Goal: Task Accomplishment & Management: Complete application form

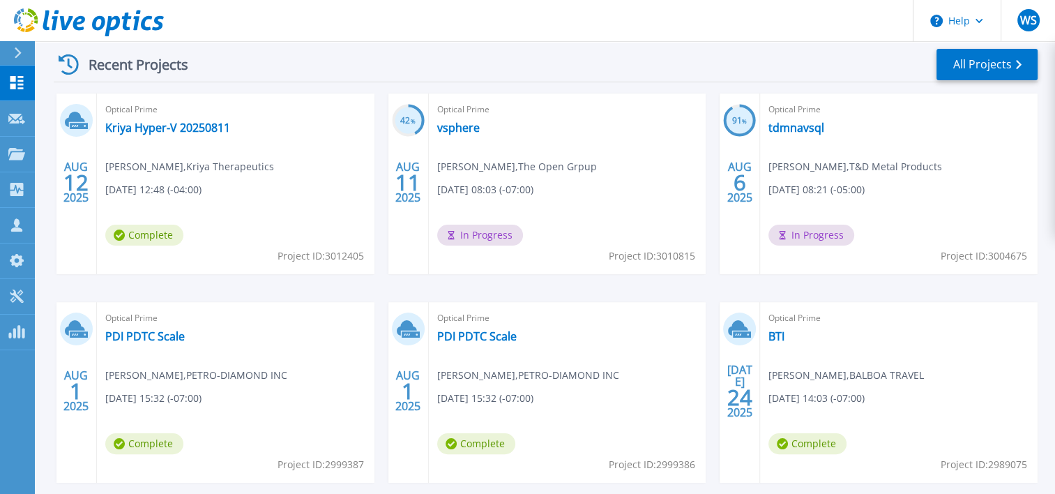
scroll to position [279, 0]
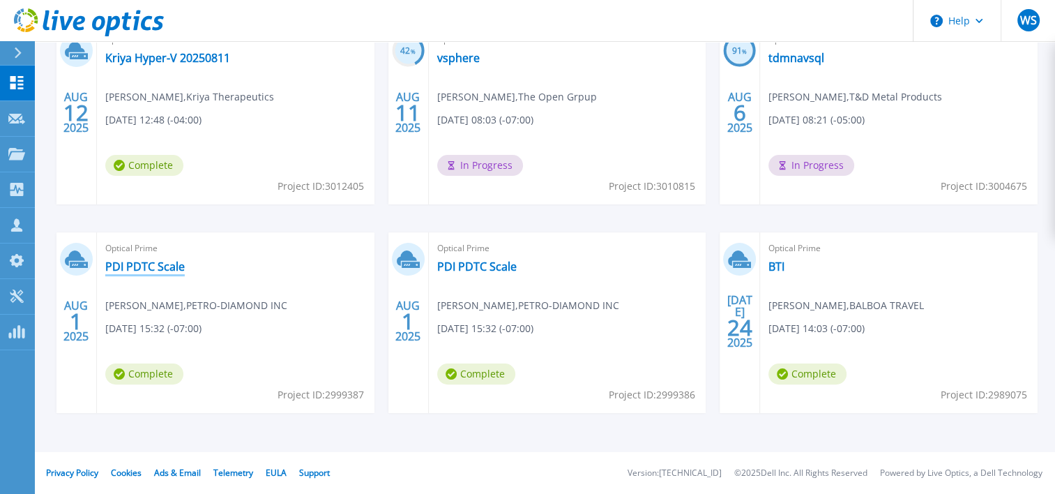
click at [154, 269] on link "PDI PDTC Scale" at bounding box center [145, 266] width 80 height 14
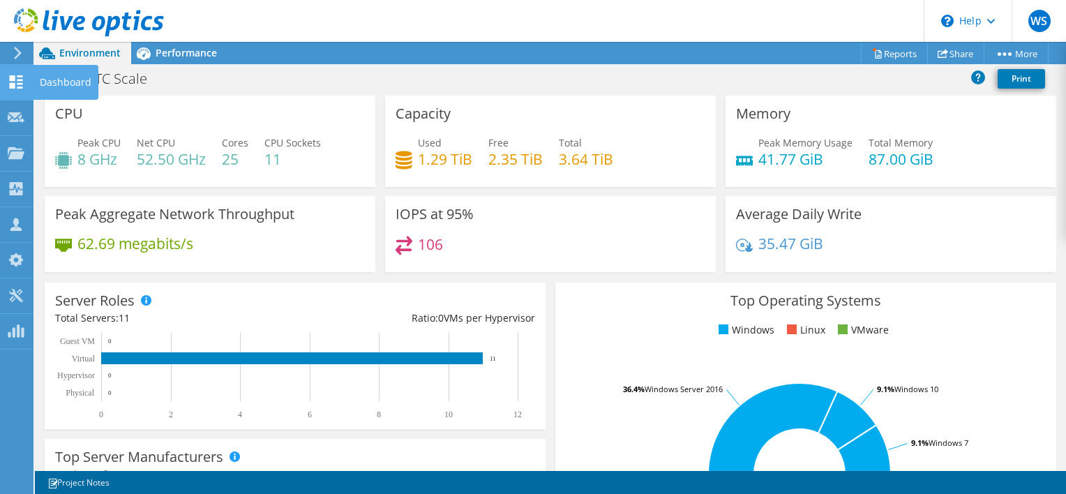
click at [16, 78] on icon at bounding box center [16, 81] width 17 height 13
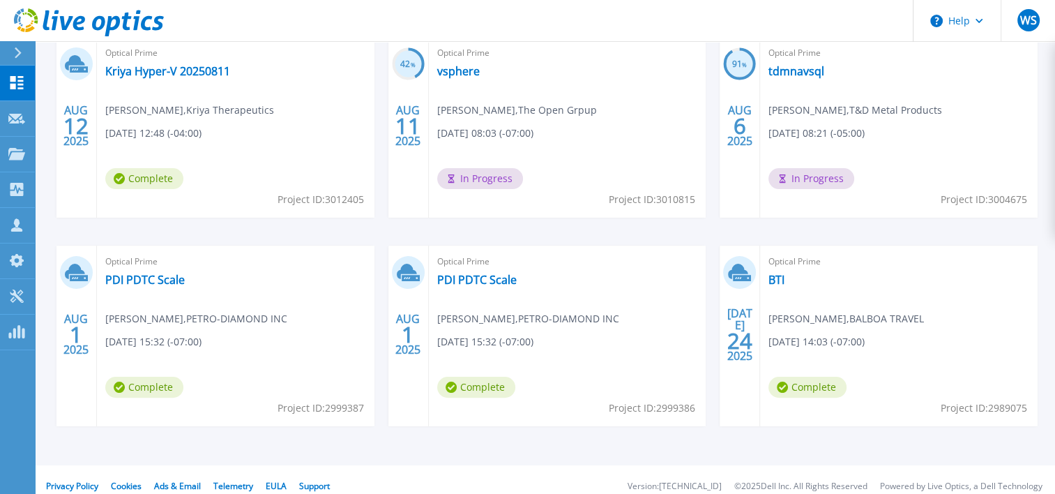
scroll to position [279, 0]
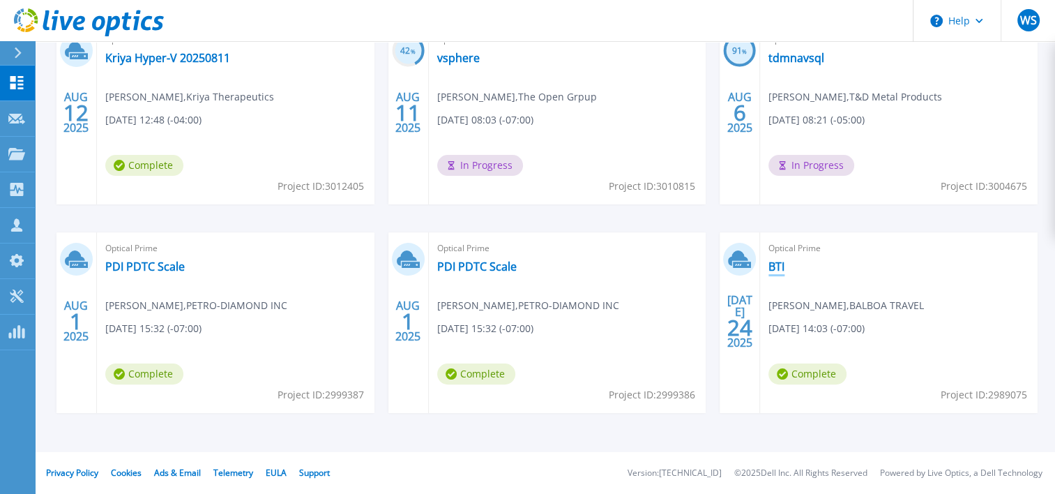
click at [776, 265] on link "BTI" at bounding box center [777, 266] width 16 height 14
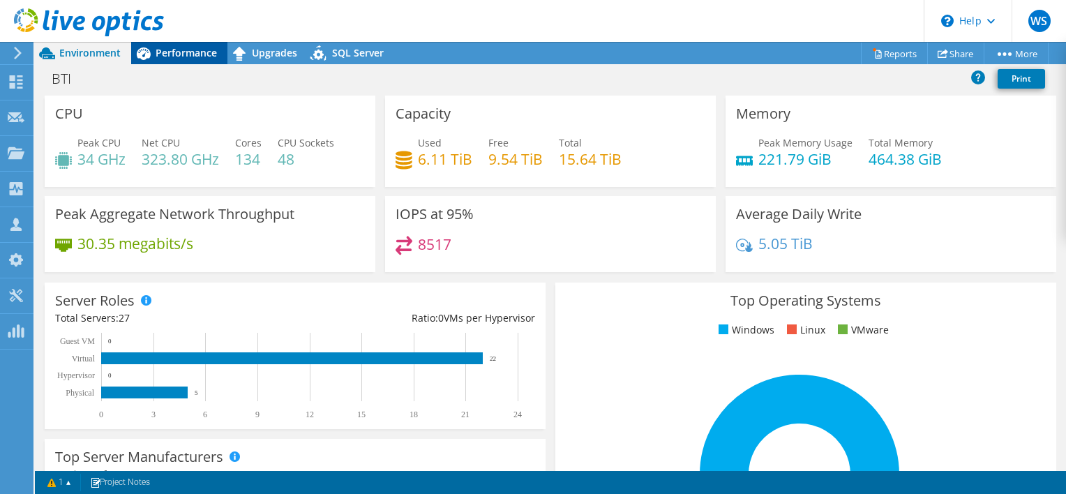
click at [176, 56] on span "Performance" at bounding box center [186, 52] width 61 height 13
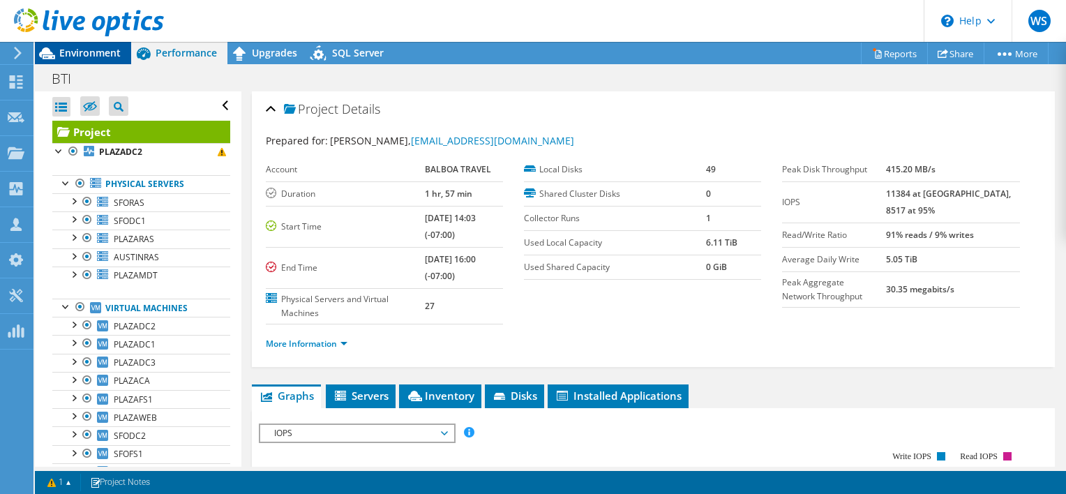
click at [84, 52] on span "Environment" at bounding box center [89, 52] width 61 height 13
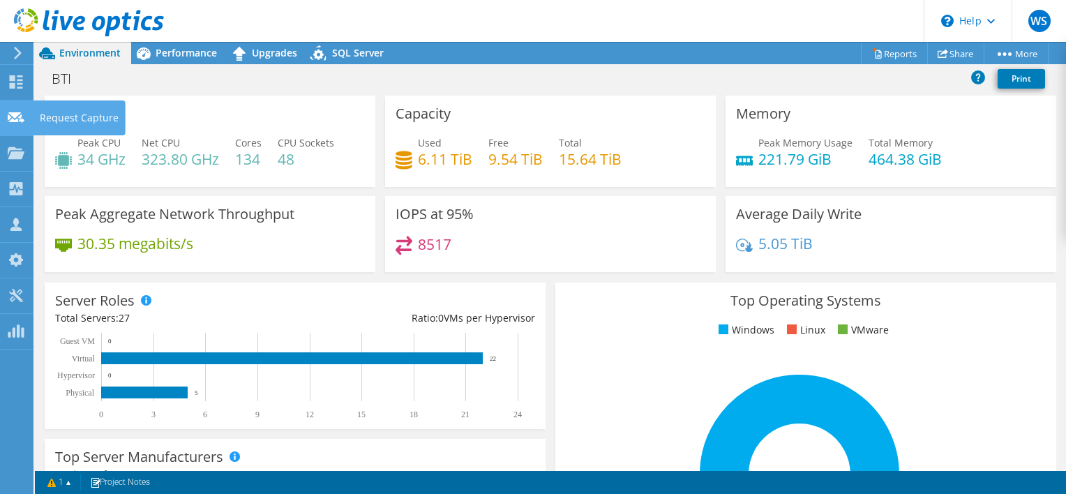
click at [15, 119] on use at bounding box center [16, 117] width 17 height 10
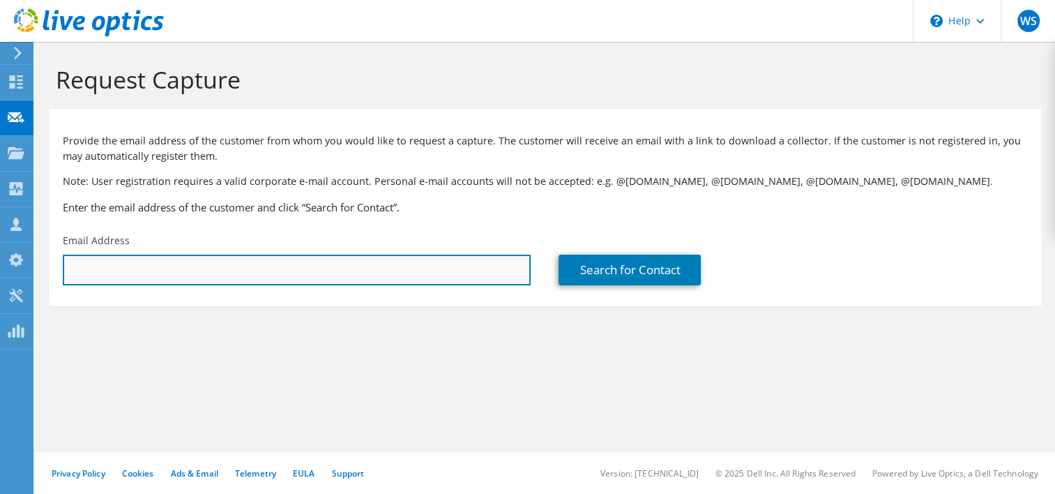
click at [105, 268] on input "text" at bounding box center [297, 270] width 468 height 31
paste input "[PERSON_NAME];"
drag, startPoint x: 175, startPoint y: 269, endPoint x: 25, endPoint y: 272, distance: 150.0
click at [17, 271] on div "WS Partner Team Member WILLIAM SNELL billsnel@cdw.com CDW My Profile Log Out \n…" at bounding box center [527, 247] width 1055 height 494
click at [163, 269] on input "Ty McGlothlin;" at bounding box center [297, 270] width 468 height 31
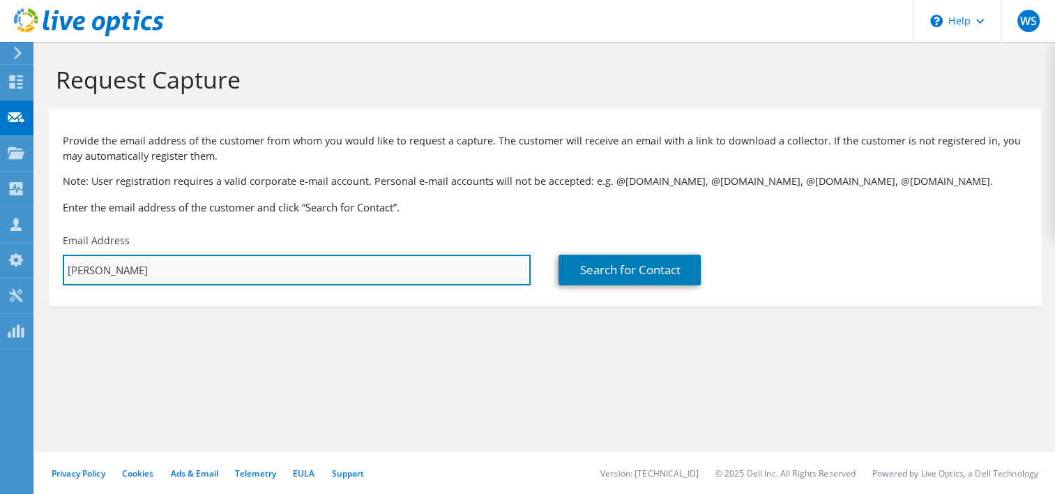
type input "T"
paste input "tmcglothlin@leaco.org"
type input "tmcglothlin@leaco.org"
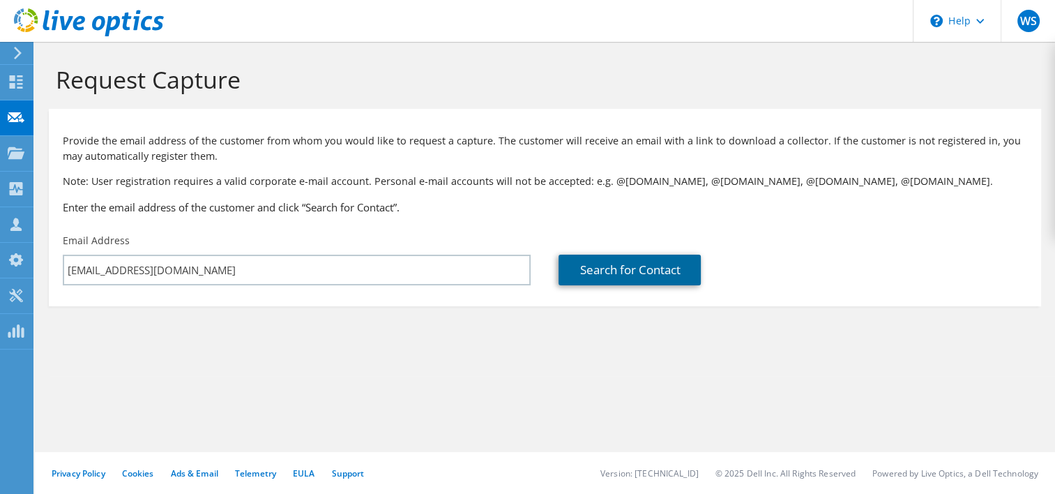
click at [617, 267] on link "Search for Contact" at bounding box center [630, 270] width 142 height 31
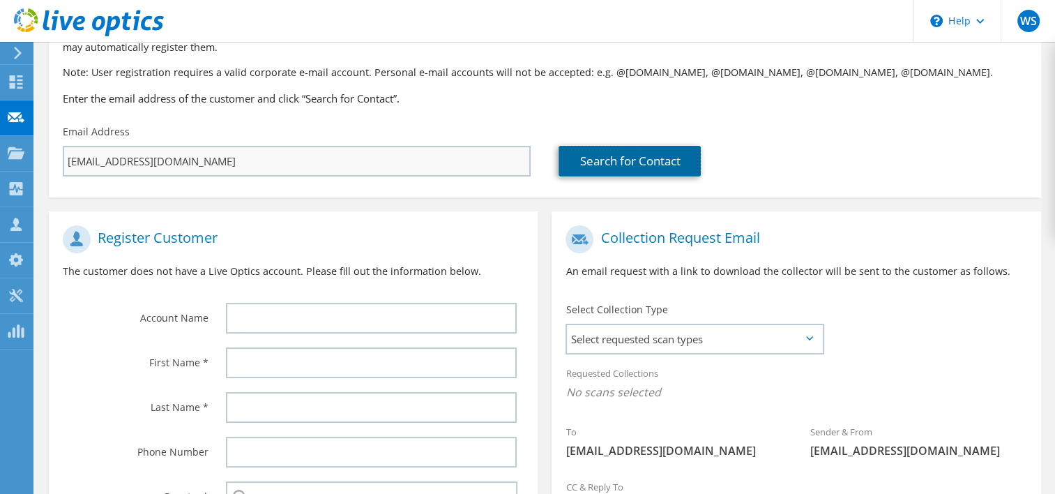
scroll to position [139, 0]
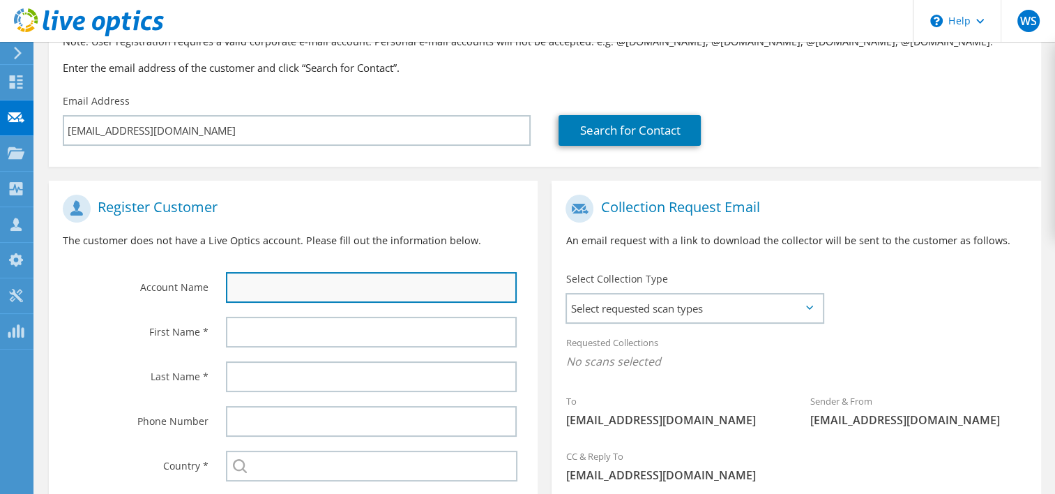
click at [265, 285] on input "text" at bounding box center [372, 287] width 292 height 31
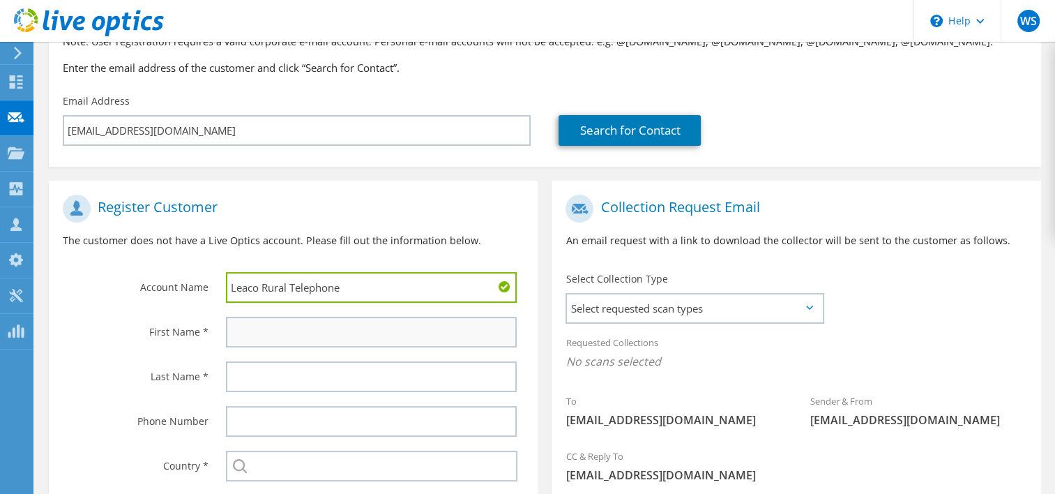
type input "Leaco Rural Telephone"
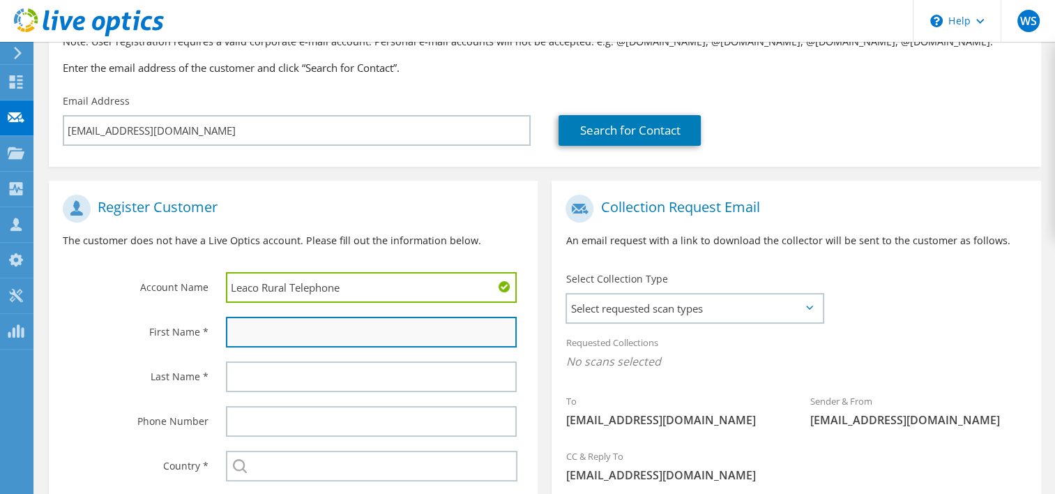
click at [292, 324] on input "text" at bounding box center [372, 332] width 292 height 31
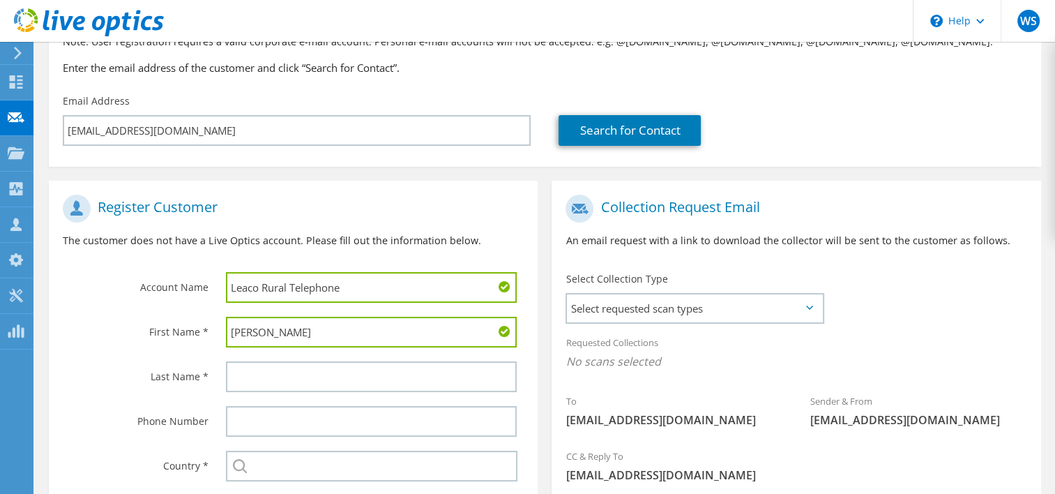
type input "Ty"
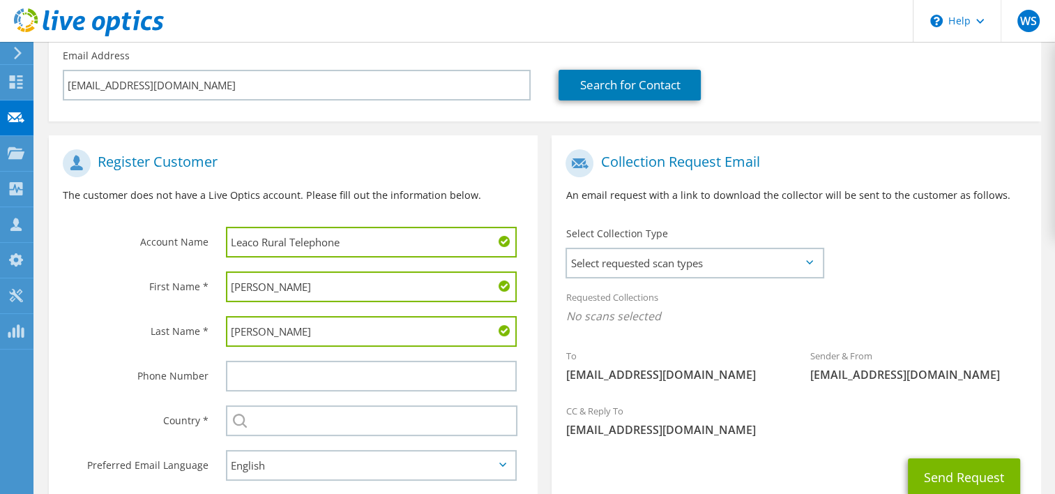
scroll to position [209, 0]
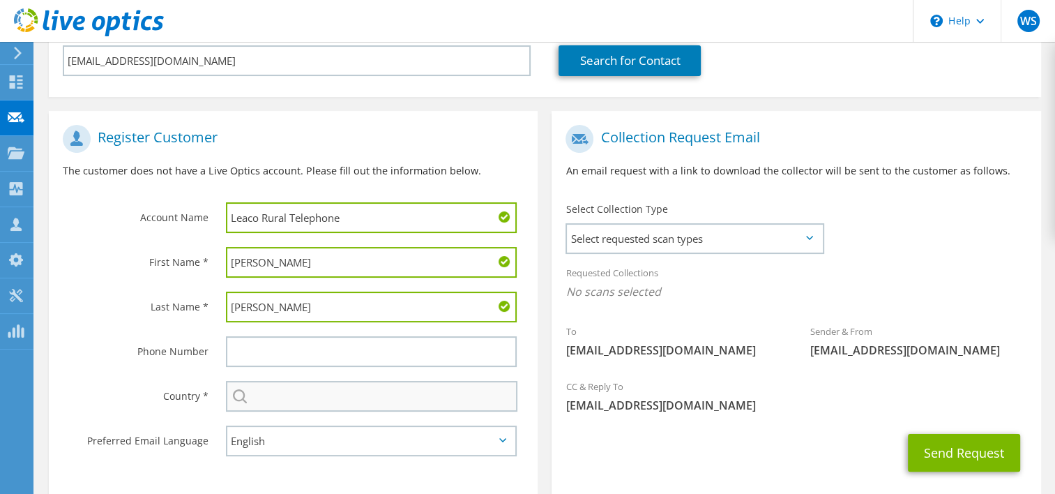
type input "McGlothlin"
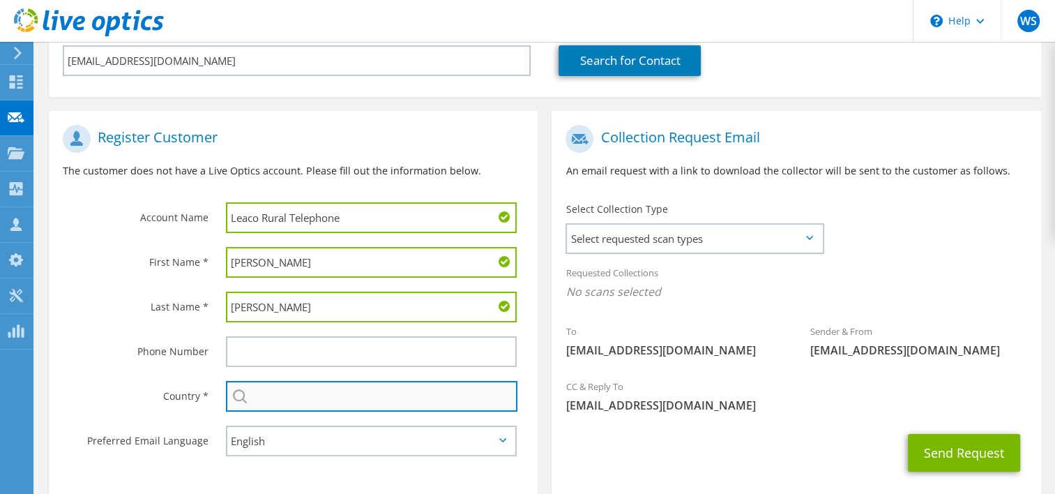
click at [314, 402] on input "text" at bounding box center [372, 396] width 292 height 31
type input "United States"
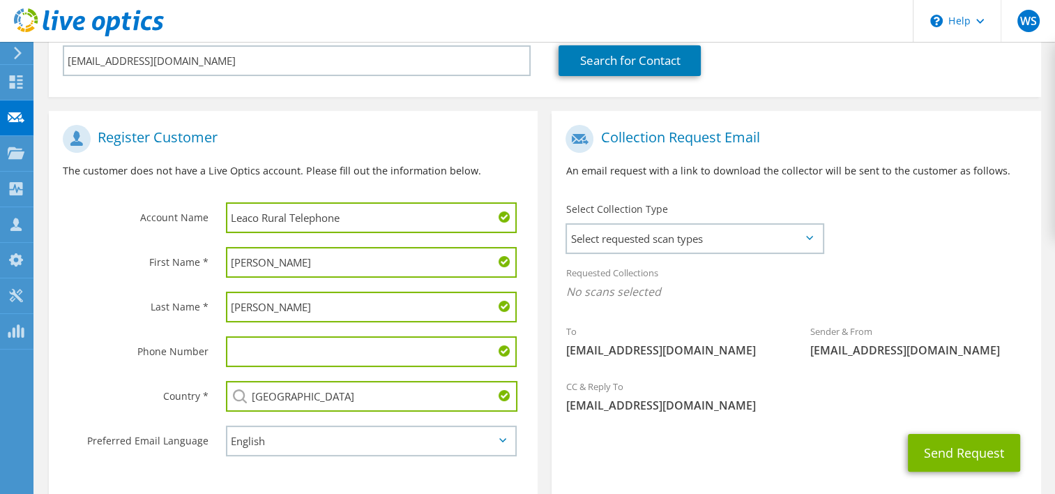
scroll to position [279, 0]
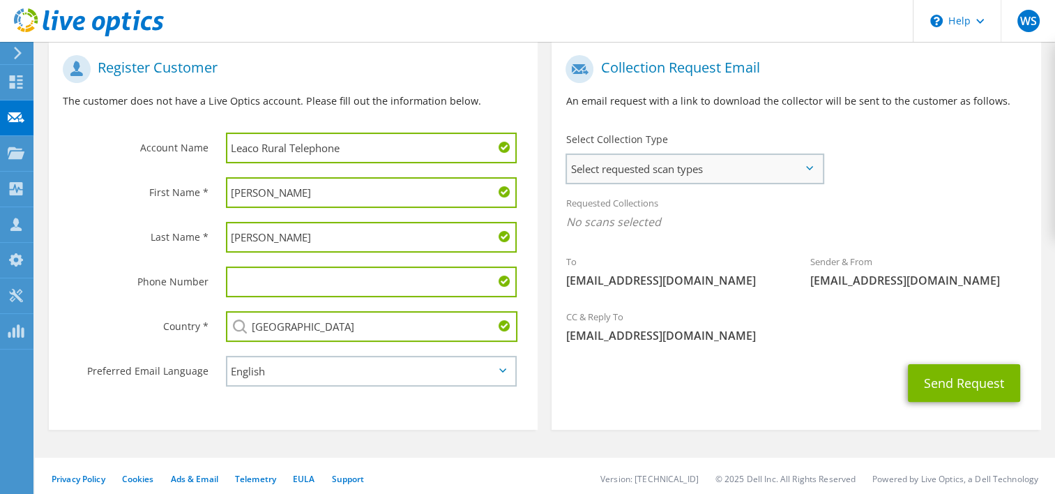
click at [752, 163] on span "Select requested scan types" at bounding box center [694, 169] width 255 height 28
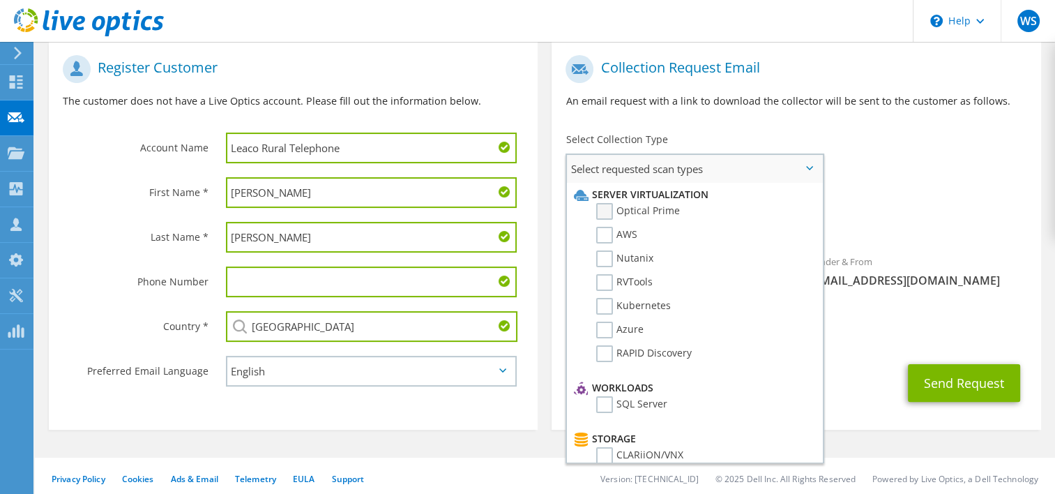
click at [608, 212] on label "Optical Prime" at bounding box center [638, 211] width 84 height 17
click at [0, 0] on input "Optical Prime" at bounding box center [0, 0] width 0 height 0
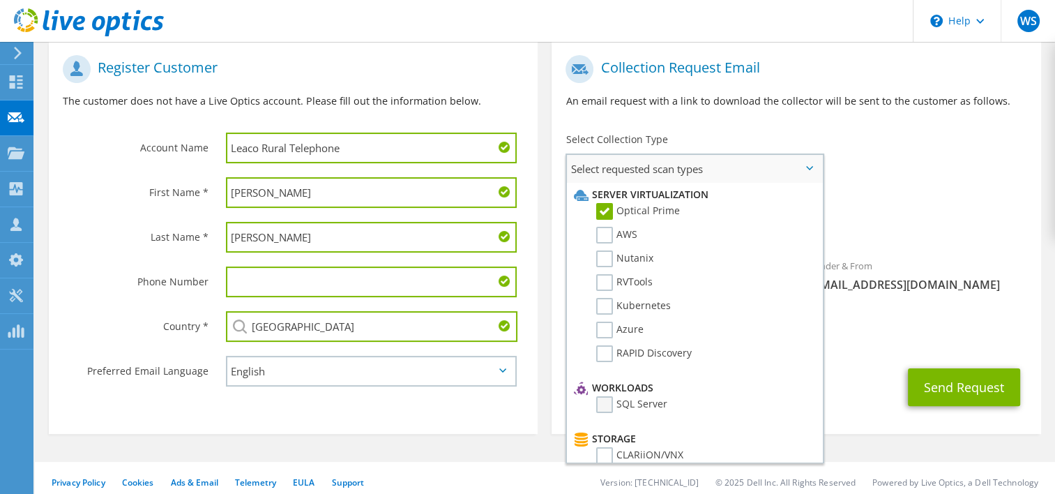
click at [605, 402] on label "SQL Server" at bounding box center [631, 404] width 71 height 17
click at [0, 0] on input "SQL Server" at bounding box center [0, 0] width 0 height 0
click at [953, 386] on button "Send Request" at bounding box center [964, 387] width 112 height 38
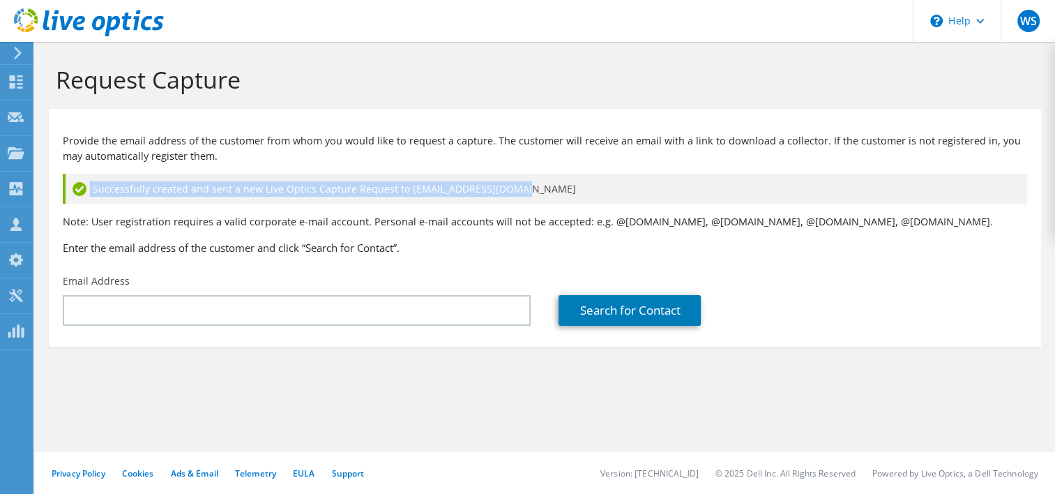
drag, startPoint x: 510, startPoint y: 185, endPoint x: 69, endPoint y: 187, distance: 440.8
click at [69, 187] on div "Successfully created and sent a new Live Optics Capture Request to tmcglothlin@…" at bounding box center [545, 189] width 965 height 30
drag, startPoint x: 69, startPoint y: 187, endPoint x: 106, endPoint y: 189, distance: 37.0
copy div "Successfully created and sent a new Live Optics Capture Request to tmcglothlin@…"
